Goal: Task Accomplishment & Management: Manage account settings

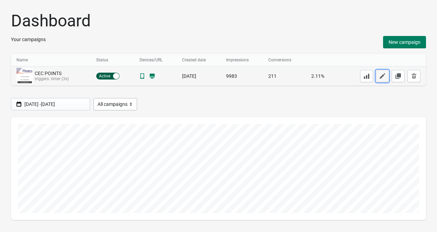
click at [380, 77] on icon "button" at bounding box center [381, 75] width 5 height 5
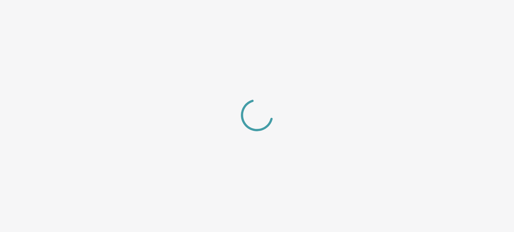
select select "left_bottom"
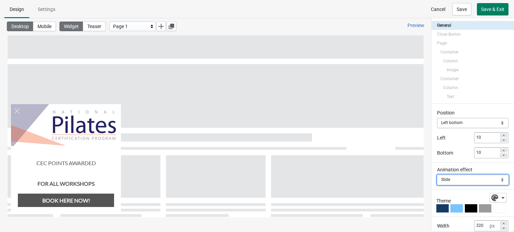
click at [436, 182] on select "Slide Zoom Fade in" at bounding box center [472, 180] width 71 height 10
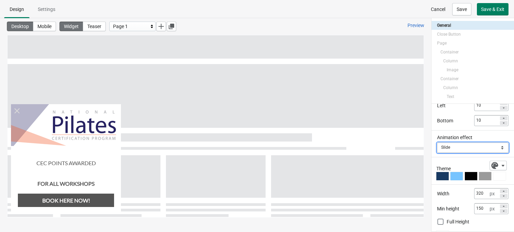
scroll to position [46, 0]
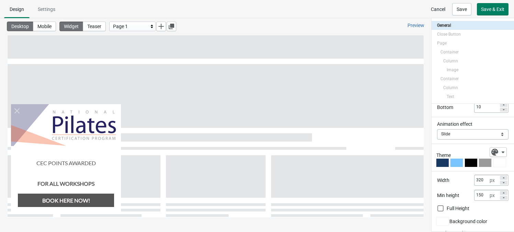
click at [436, 164] on div at bounding box center [442, 163] width 12 height 8
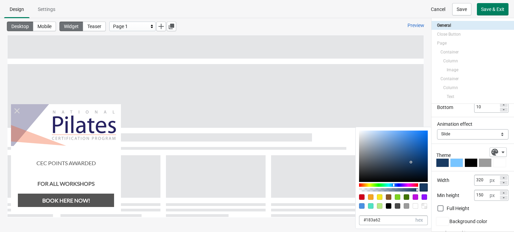
click at [436, 164] on div at bounding box center [442, 163] width 12 height 8
click at [436, 164] on div at bounding box center [456, 163] width 12 height 8
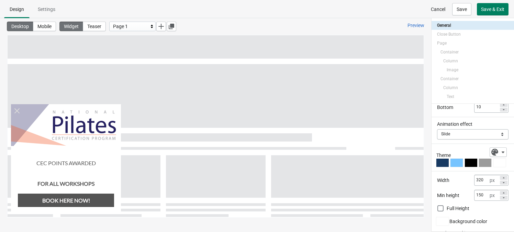
click at [436, 164] on div at bounding box center [471, 163] width 12 height 8
click at [436, 163] on div at bounding box center [485, 163] width 12 height 8
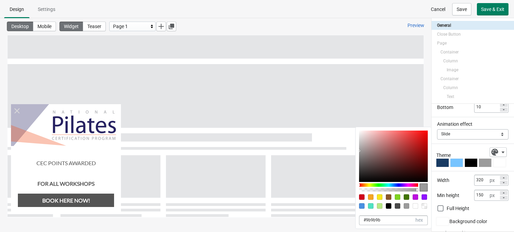
click at [436, 150] on div "Theme" at bounding box center [471, 153] width 70 height 10
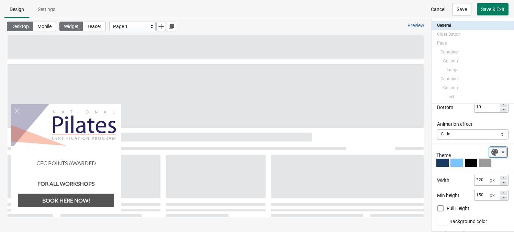
click at [436, 151] on icon "button" at bounding box center [494, 152] width 7 height 7
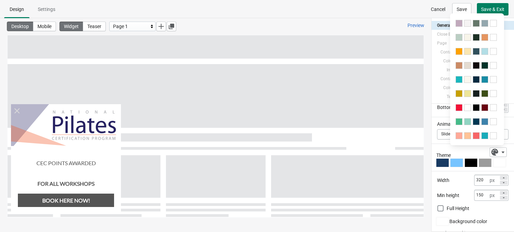
click at [430, 145] on div "Desktop Mobile Widget Teaser Page 1 Preview" at bounding box center [215, 118] width 431 height 200
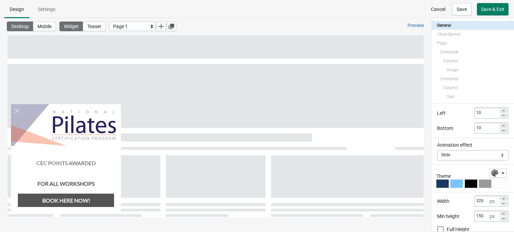
scroll to position [0, 0]
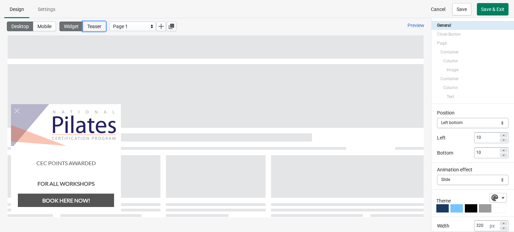
click at [106, 22] on button "Teaser" at bounding box center [94, 27] width 23 height 10
select select "left_bottom"
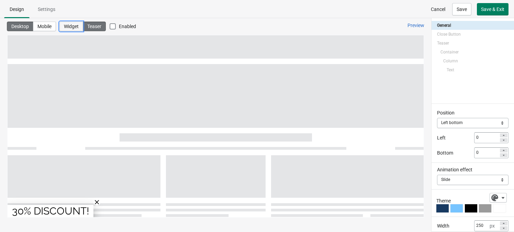
click at [72, 25] on span "Widget" at bounding box center [71, 26] width 15 height 5
select select "left_bottom"
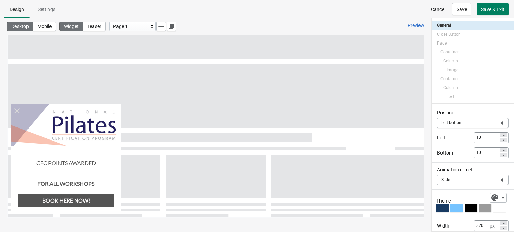
click at [148, 23] on div "Page 1" at bounding box center [130, 26] width 35 height 8
click at [138, 11] on ul "Design Settings" at bounding box center [257, 9] width 508 height 18
click at [48, 33] on div "Desktop Mobile Widget Teaser Page 1 Preview" at bounding box center [215, 26] width 431 height 16
click at [47, 11] on span "Settings" at bounding box center [47, 9] width 18 height 5
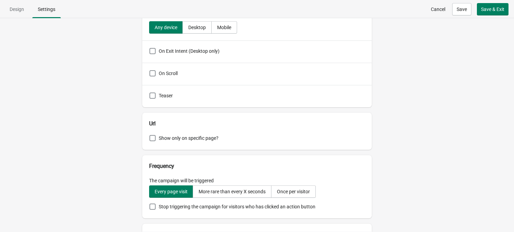
scroll to position [132, 0]
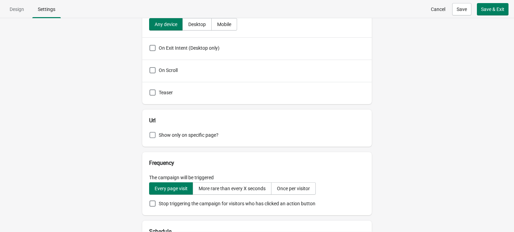
click at [168, 136] on span "Show only on specific page?" at bounding box center [189, 135] width 60 height 5
click at [150, 133] on input "Show only on specific page?" at bounding box center [149, 132] width 0 height 0
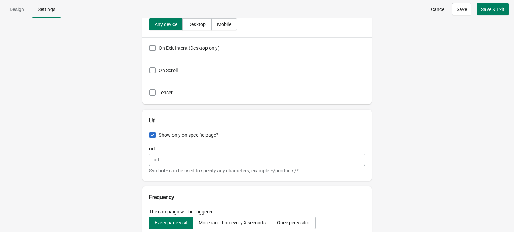
click at [169, 135] on span "Show only on specific page?" at bounding box center [189, 135] width 60 height 5
click at [150, 133] on input "Show only on specific page?" at bounding box center [149, 132] width 0 height 0
checkbox input "false"
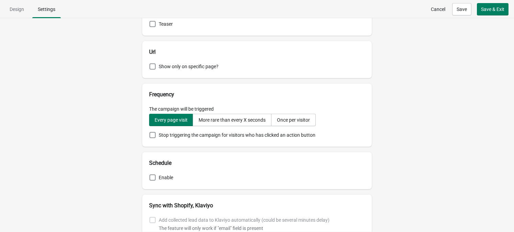
scroll to position [217, 0]
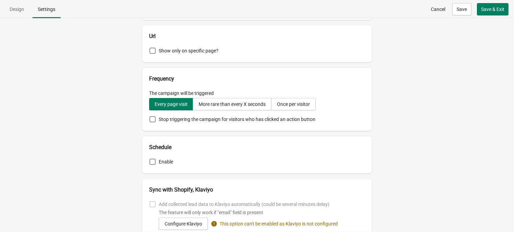
click at [161, 158] on div "Enable" at bounding box center [256, 163] width 229 height 22
click at [152, 163] on span at bounding box center [152, 162] width 6 height 6
click at [150, 159] on input "Enable" at bounding box center [149, 159] width 0 height 0
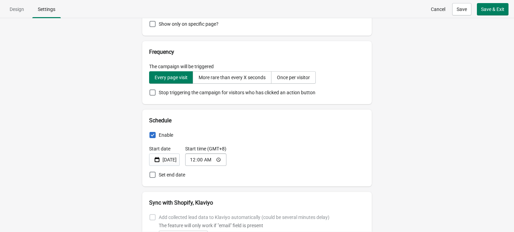
scroll to position [255, 0]
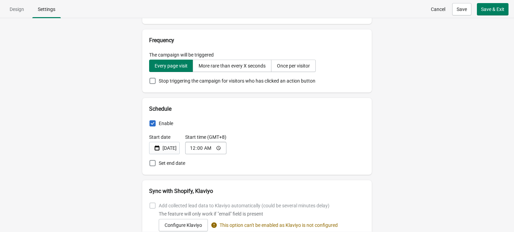
click at [158, 124] on label "Enable" at bounding box center [161, 123] width 24 height 7
click at [150, 121] on input "Enable" at bounding box center [149, 121] width 0 height 0
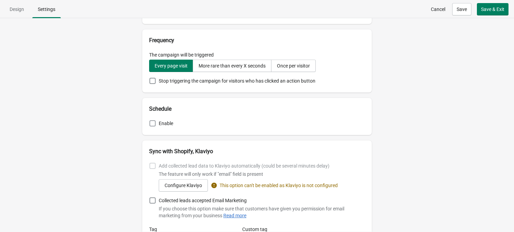
click at [158, 124] on label "Enable" at bounding box center [161, 123] width 24 height 7
click at [150, 121] on input "Enable" at bounding box center [149, 121] width 0 height 0
checkbox input "true"
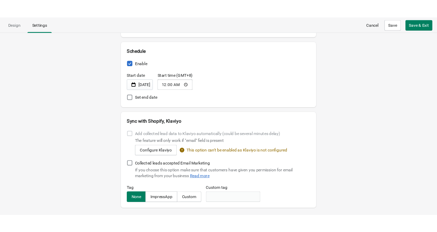
scroll to position [328, 0]
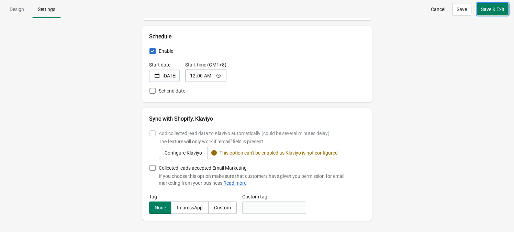
click at [436, 8] on span "Save & Exit" at bounding box center [492, 9] width 23 height 5
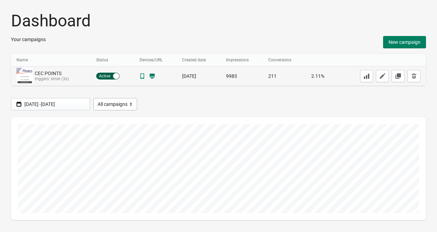
click at [116, 77] on div at bounding box center [116, 76] width 6 height 6
click at [113, 76] on div "Active Inactive" at bounding box center [107, 76] width 23 height 7
checkbox input "true"
